Goal: Task Accomplishment & Management: Use online tool/utility

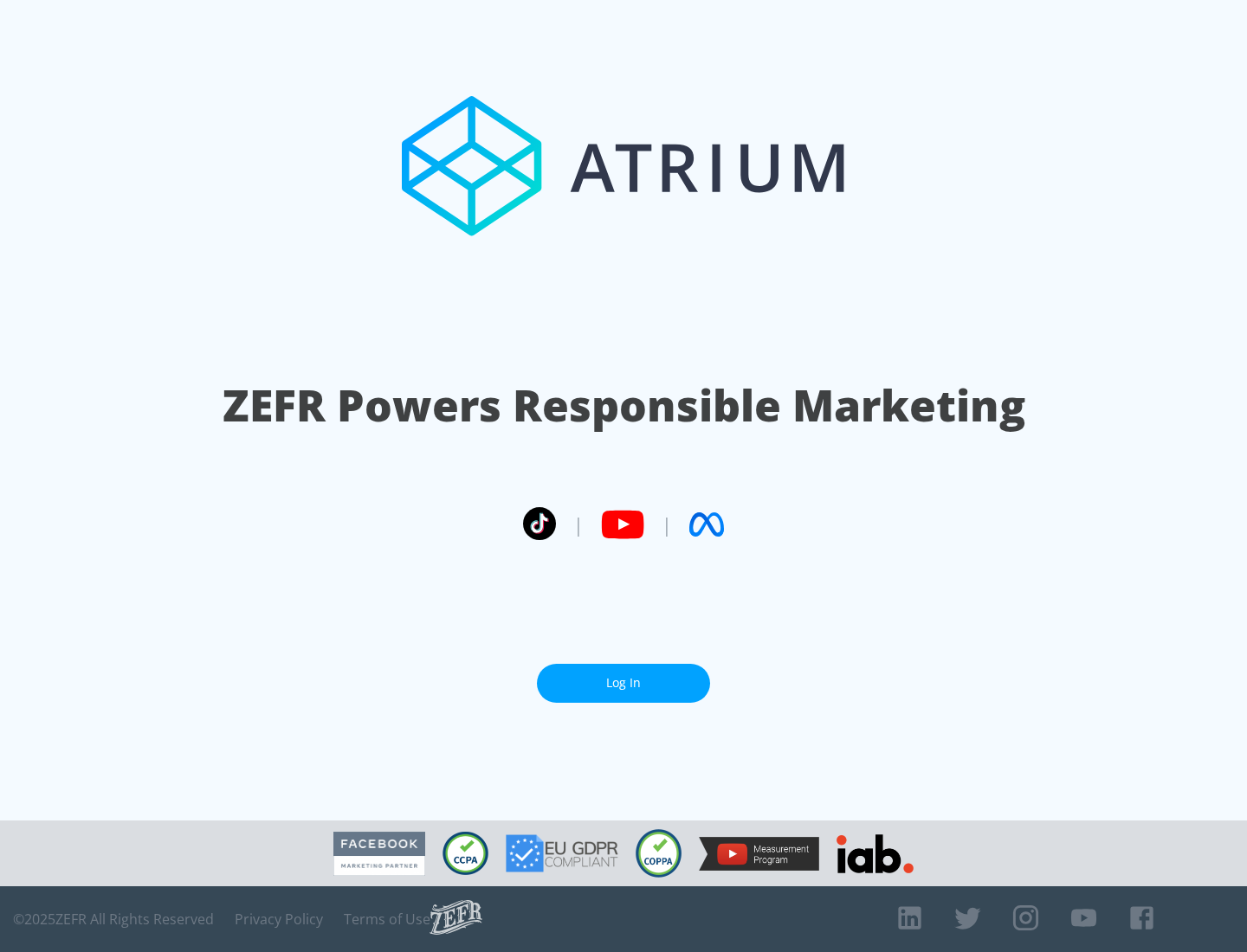
click at [623, 683] on link "Log In" at bounding box center [624, 683] width 174 height 39
